Goal: Find specific page/section: Find specific page/section

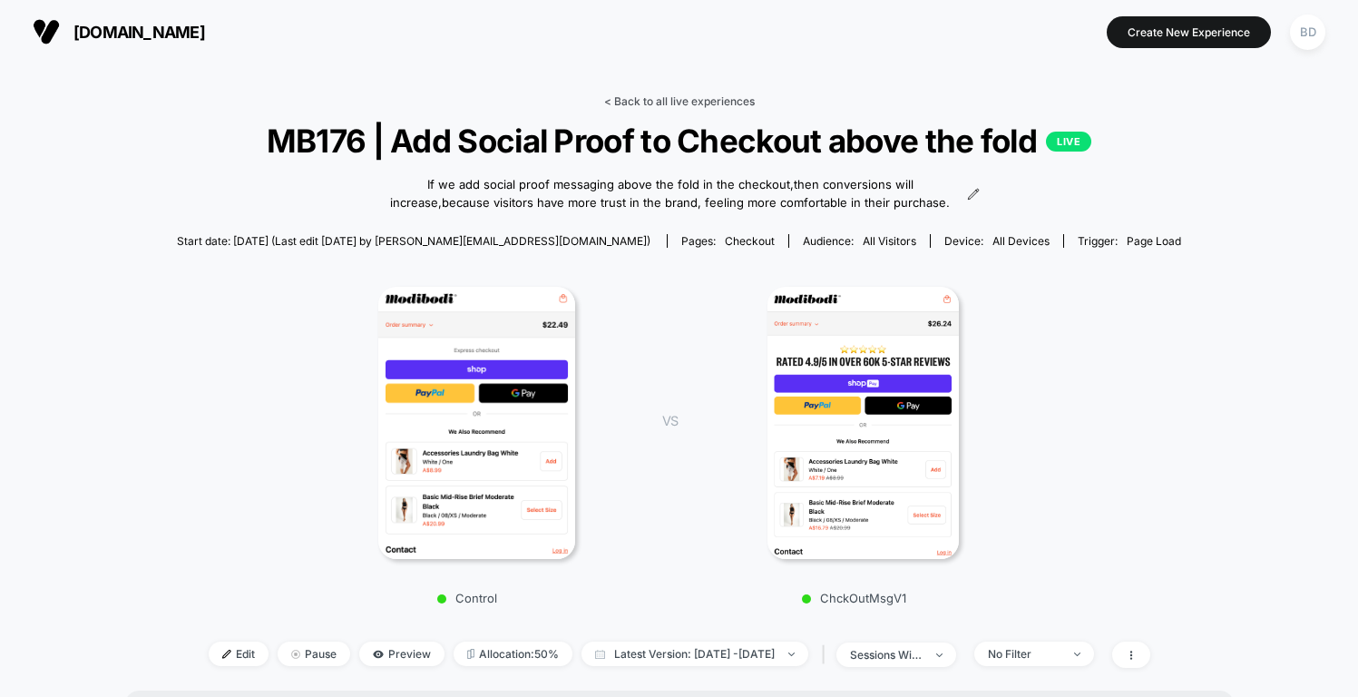
click at [645, 98] on link "< Back to all live experiences" at bounding box center [679, 101] width 151 height 14
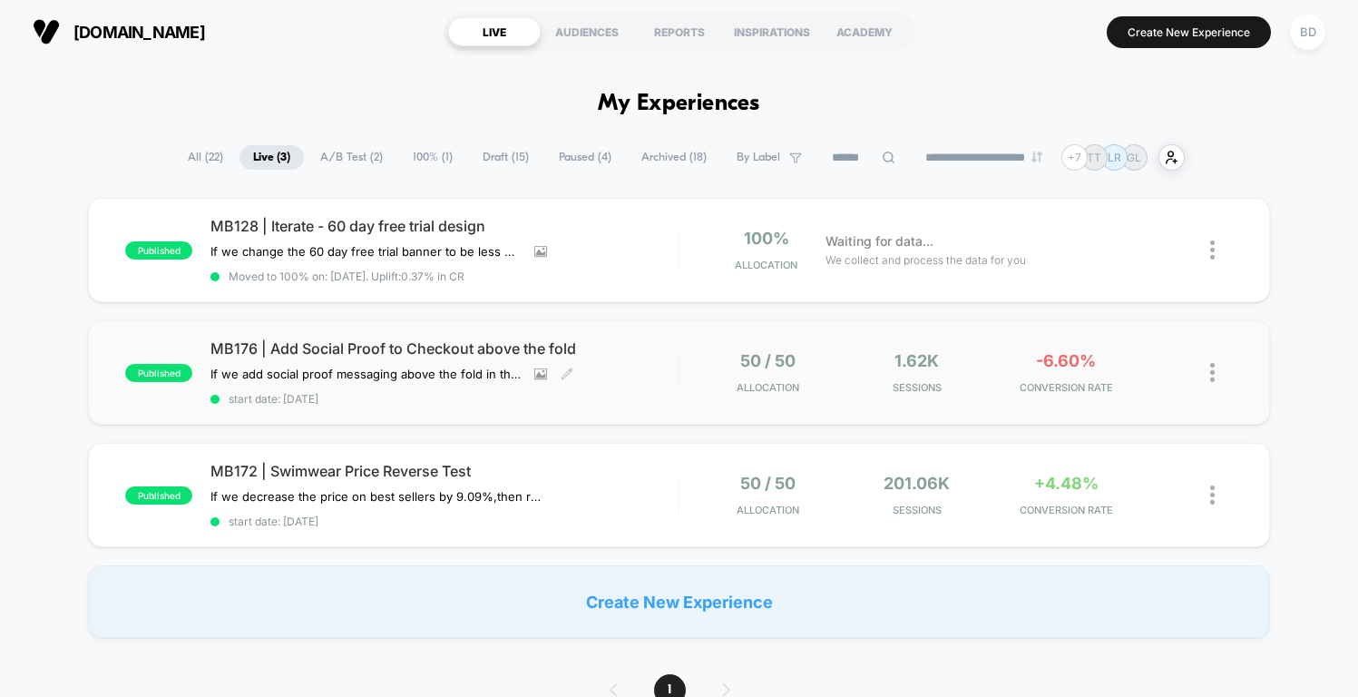
click at [556, 345] on span "MB176 | Add Social Proof to Checkout above the fold" at bounding box center [444, 348] width 467 height 18
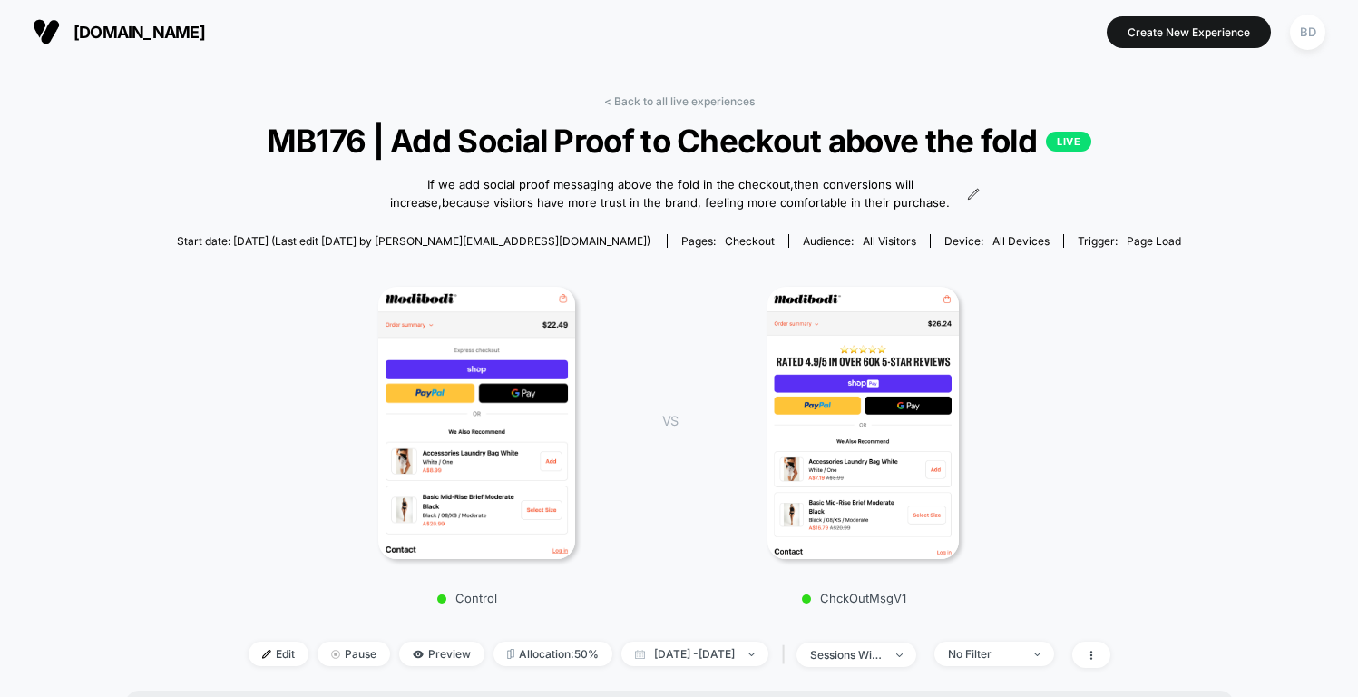
click at [675, 110] on div "< Back to all live experiences MB176 | Add Social Proof to Checkout above the f…" at bounding box center [679, 392] width 1004 height 596
click at [675, 100] on link "< Back to all live experiences" at bounding box center [679, 101] width 151 height 14
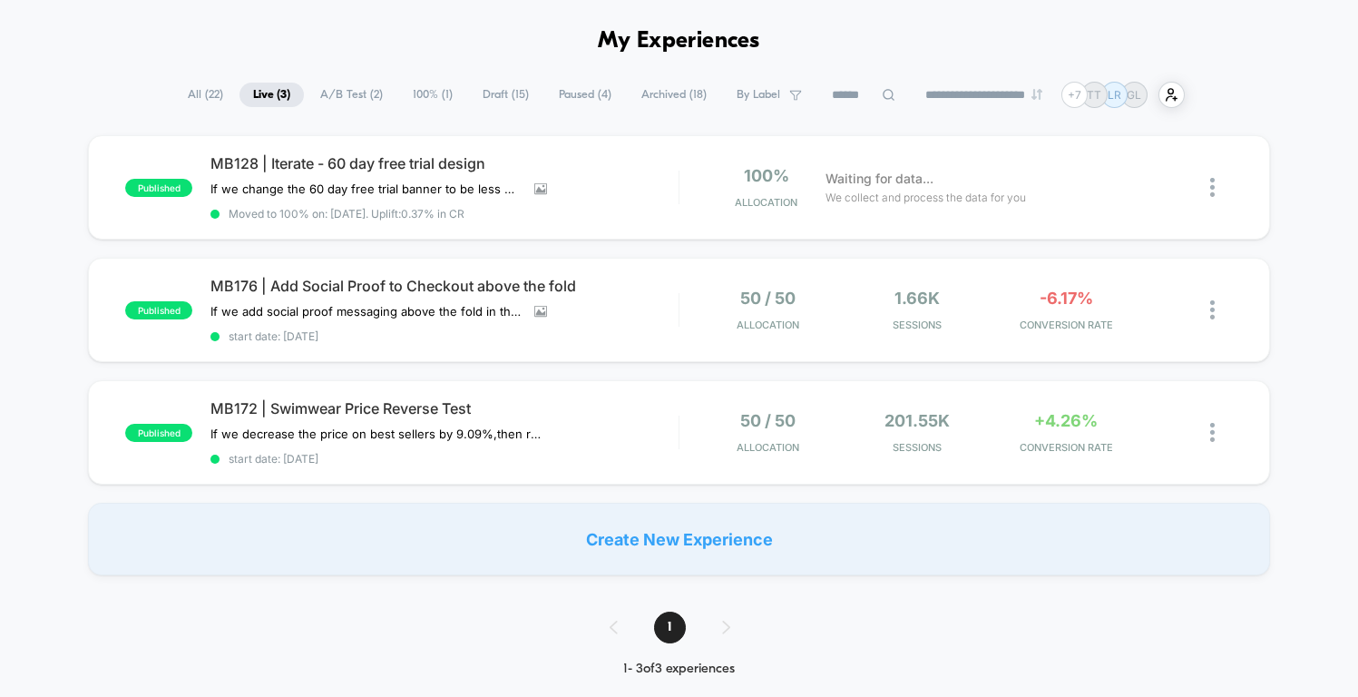
scroll to position [64, 0]
click at [450, 403] on span "MB172 | Swimwear Price Reverse Test" at bounding box center [444, 407] width 467 height 18
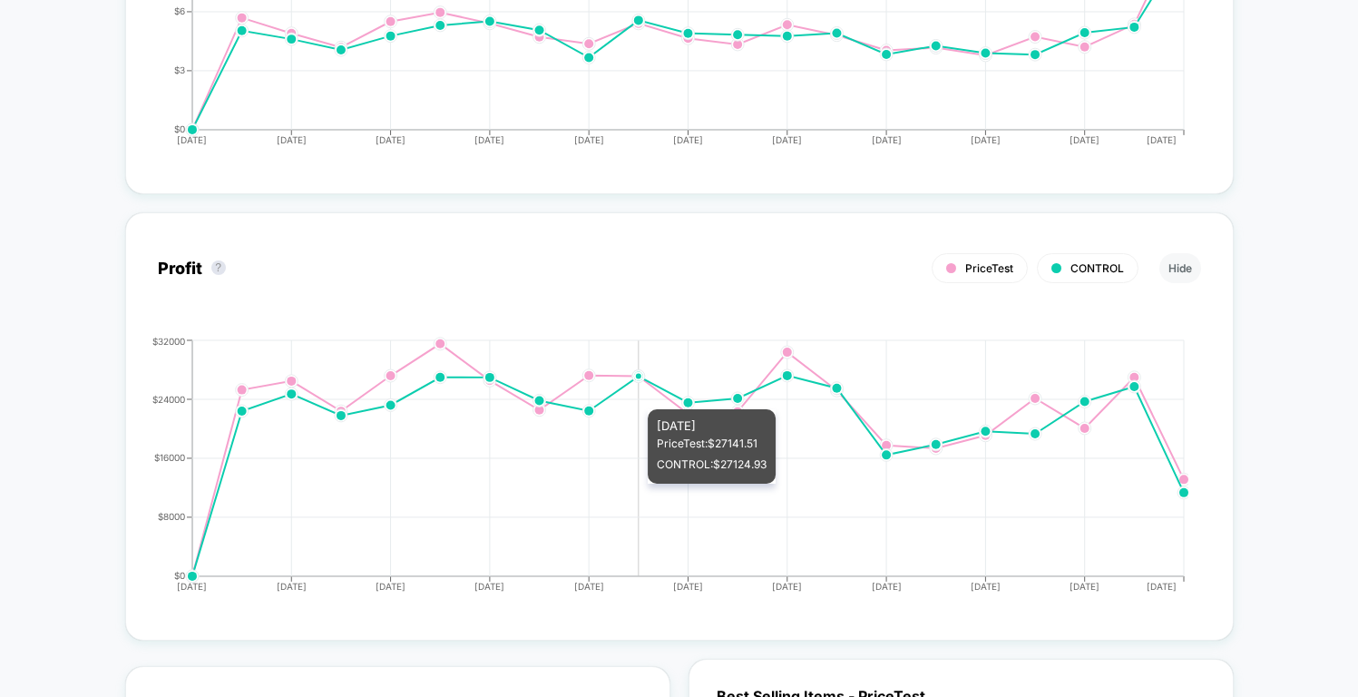
scroll to position [2046, 0]
